Goal: Answer question/provide support

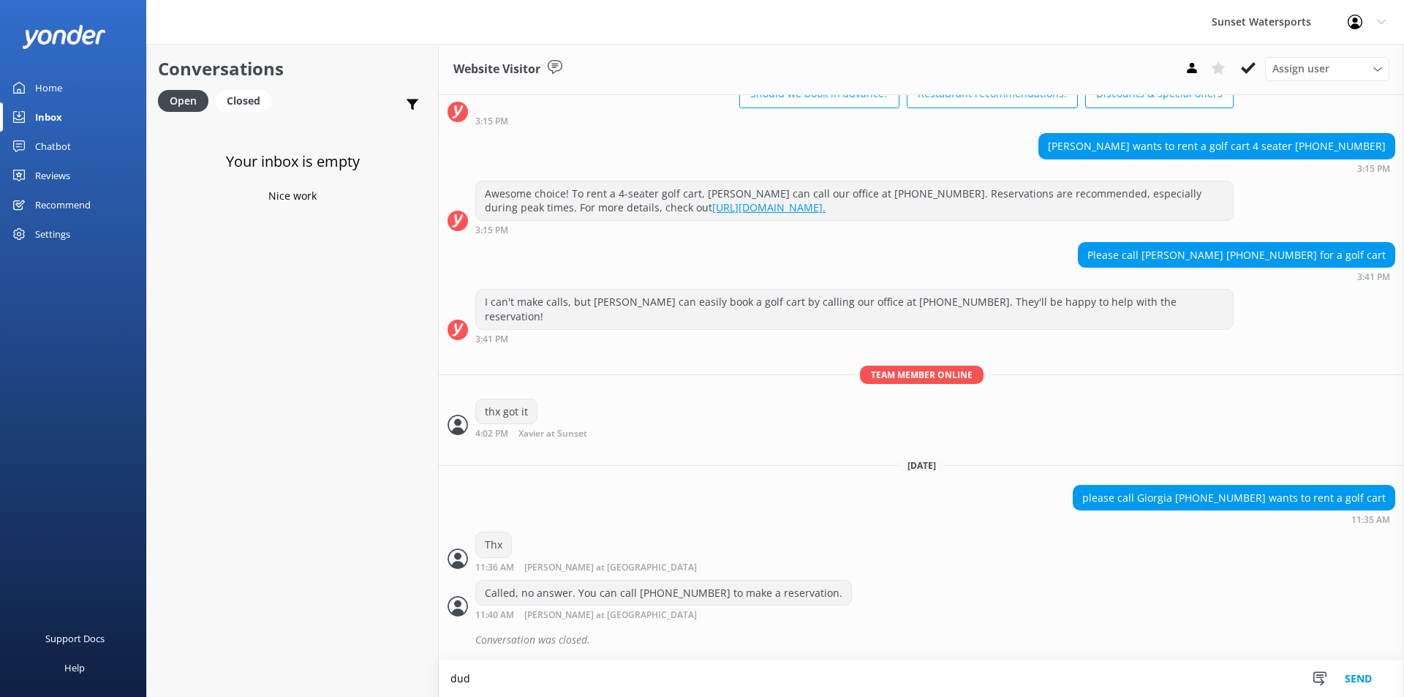
scroll to position [14626, 0]
click at [470, 674] on textarea "dud estop getting on yondewr while on vacation in the [GEOGRAPHIC_DATA]" at bounding box center [921, 678] width 965 height 37
click at [485, 673] on textarea "dude estop getting on yonder while on vacation in the [GEOGRAPHIC_DATA]" at bounding box center [921, 678] width 965 height 37
type textarea "dude stop getting on yonder while on vacation in the [GEOGRAPHIC_DATA]"
click at [1362, 682] on button "Send" at bounding box center [1358, 678] width 55 height 37
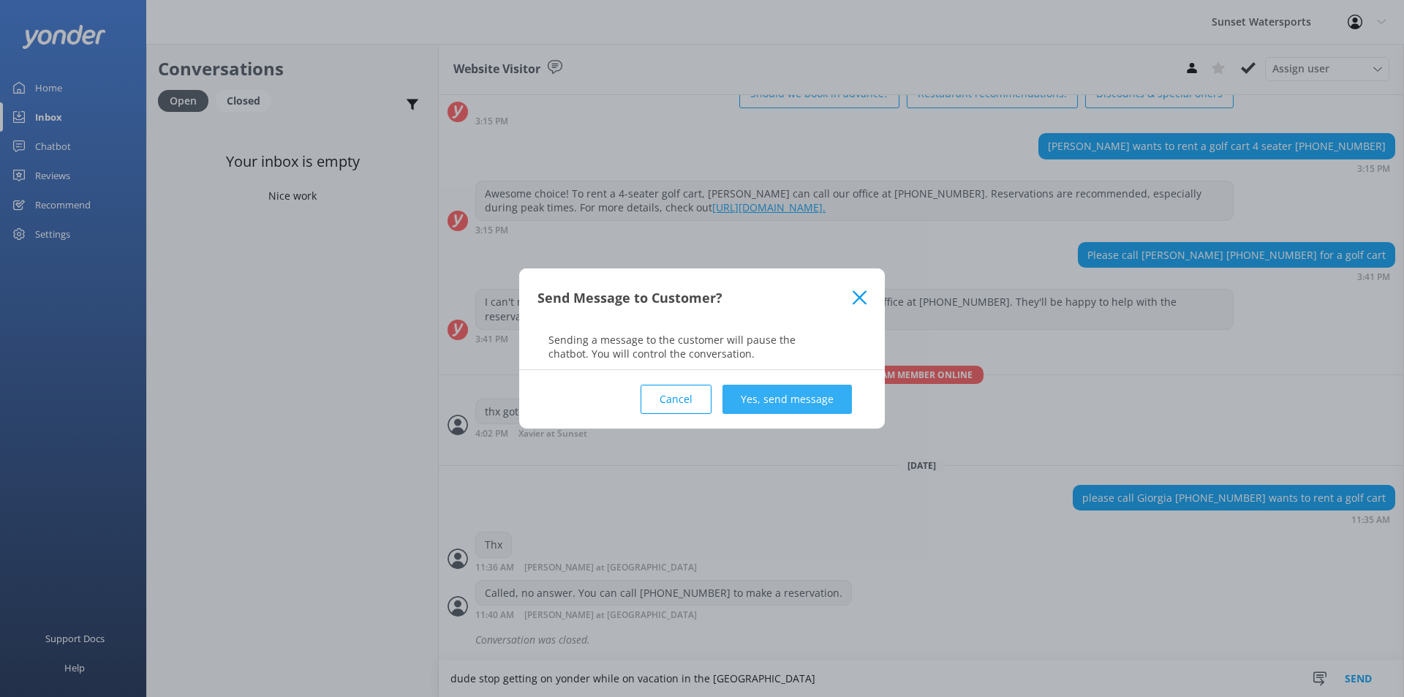
click at [807, 405] on button "Yes, send message" at bounding box center [787, 399] width 129 height 29
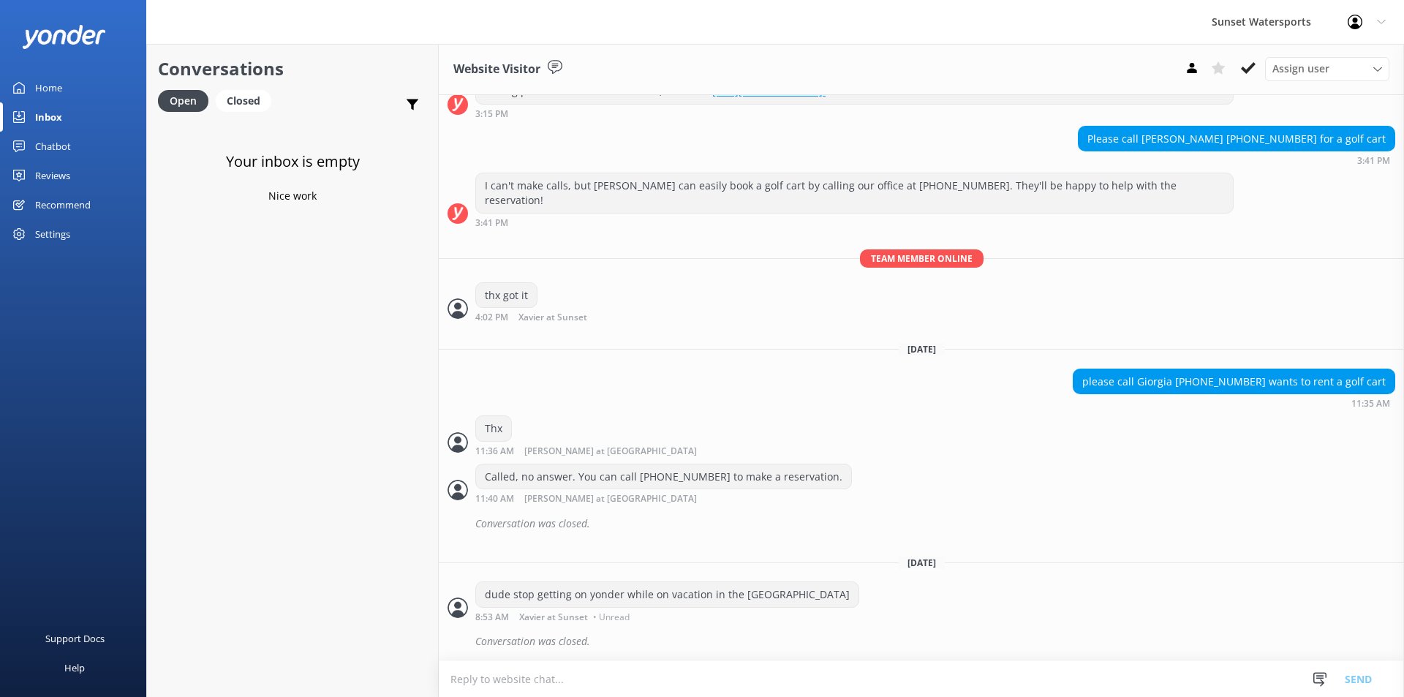
scroll to position [14742, 0]
